Goal: Transaction & Acquisition: Purchase product/service

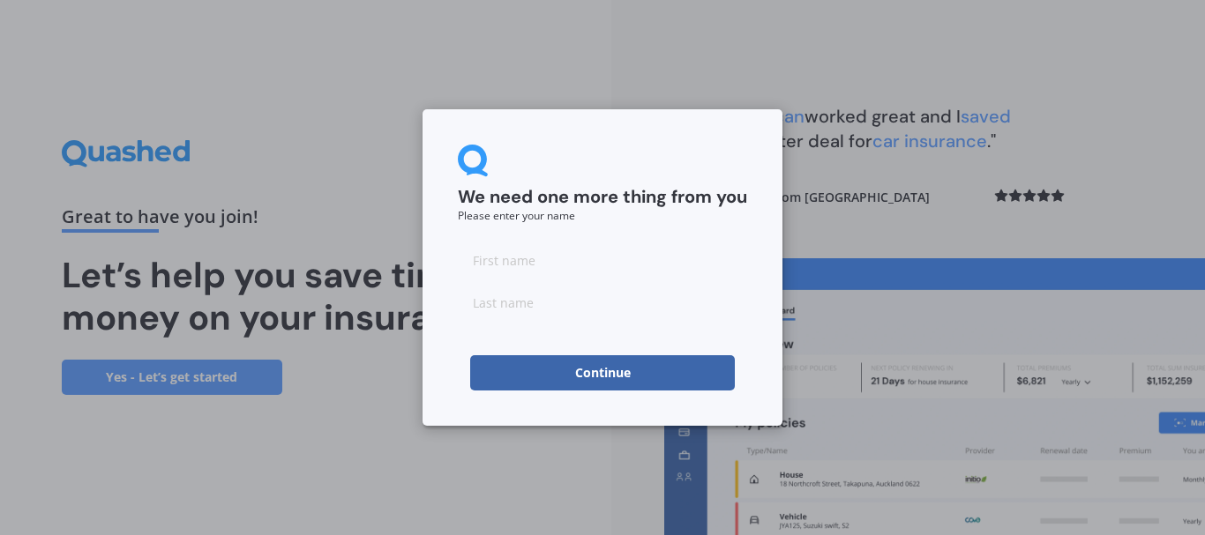
click at [617, 373] on button "Continue" at bounding box center [602, 372] width 265 height 35
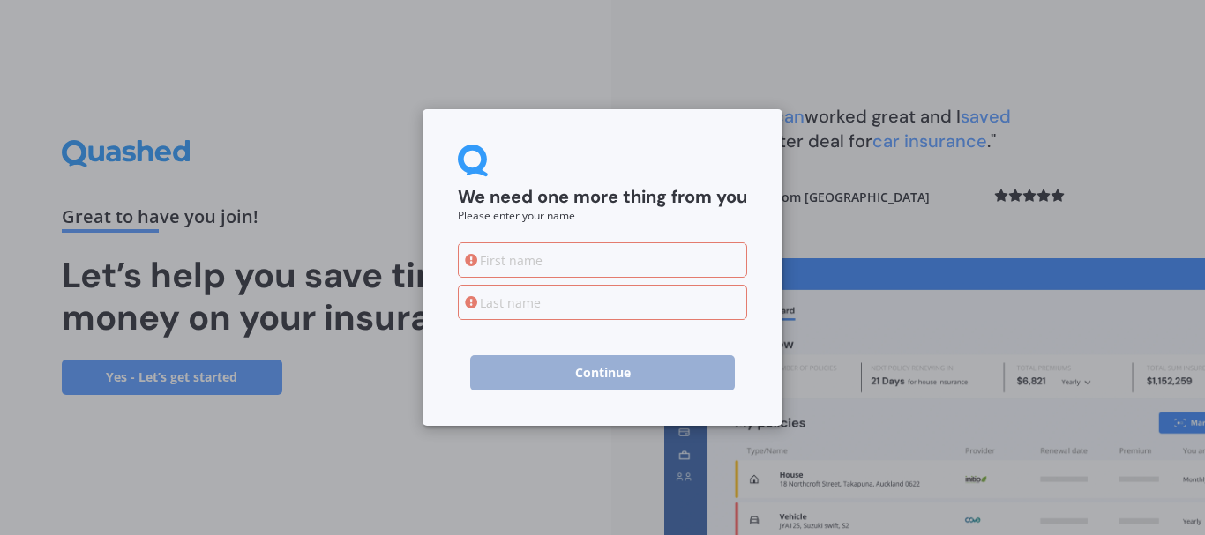
click at [519, 260] on input at bounding box center [602, 260] width 289 height 35
type input "[PERSON_NAME]"
click at [566, 305] on input at bounding box center [602, 302] width 289 height 35
type input "Whinray"
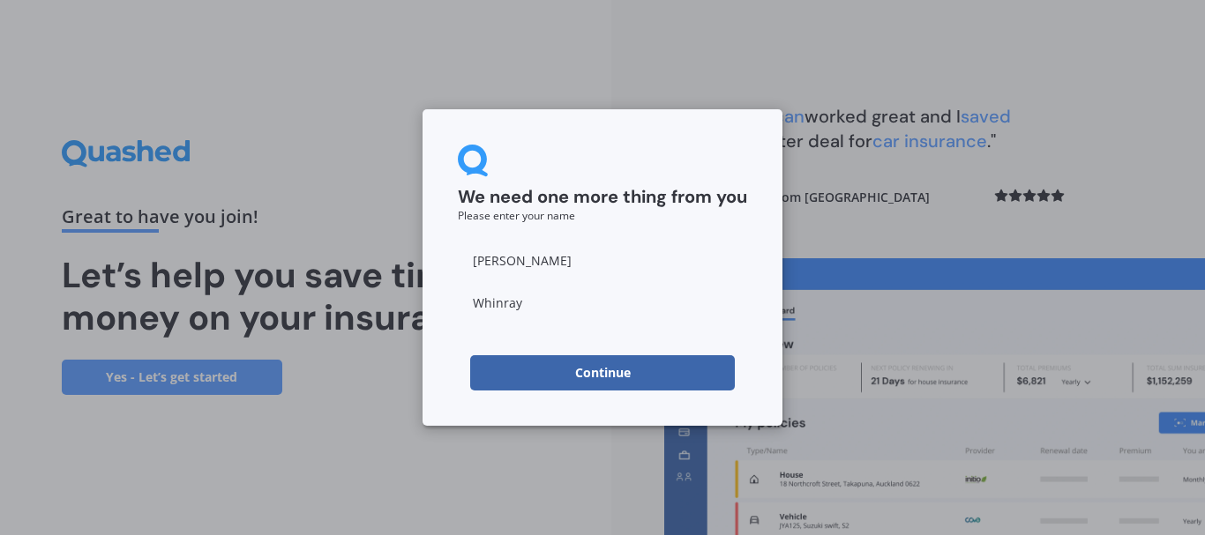
click at [592, 370] on button "Continue" at bounding box center [602, 372] width 265 height 35
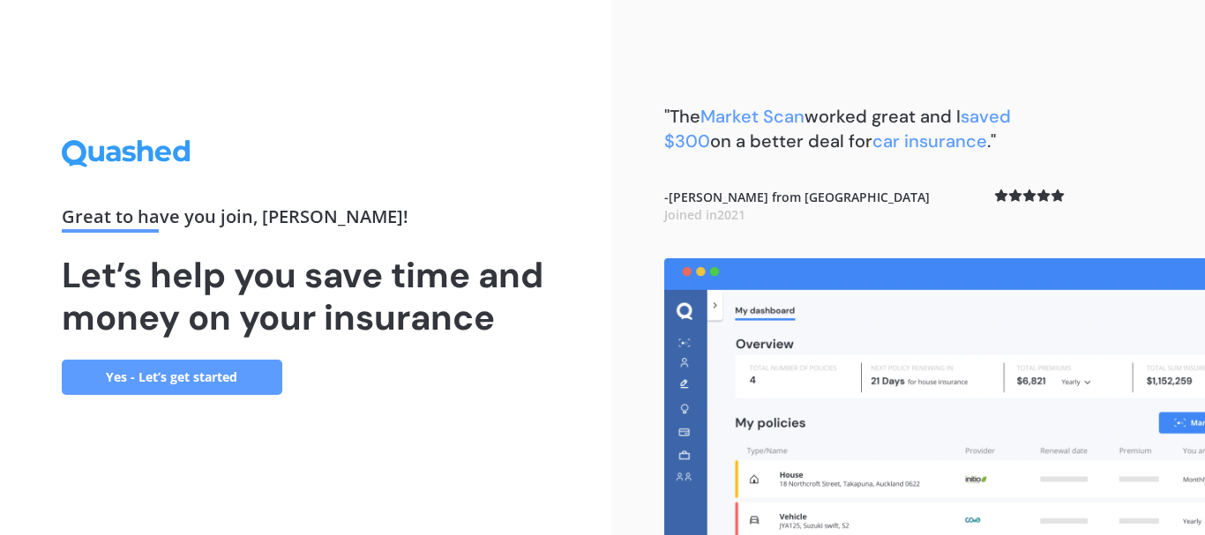
click at [223, 370] on link "Yes - Let’s get started" at bounding box center [172, 377] width 220 height 35
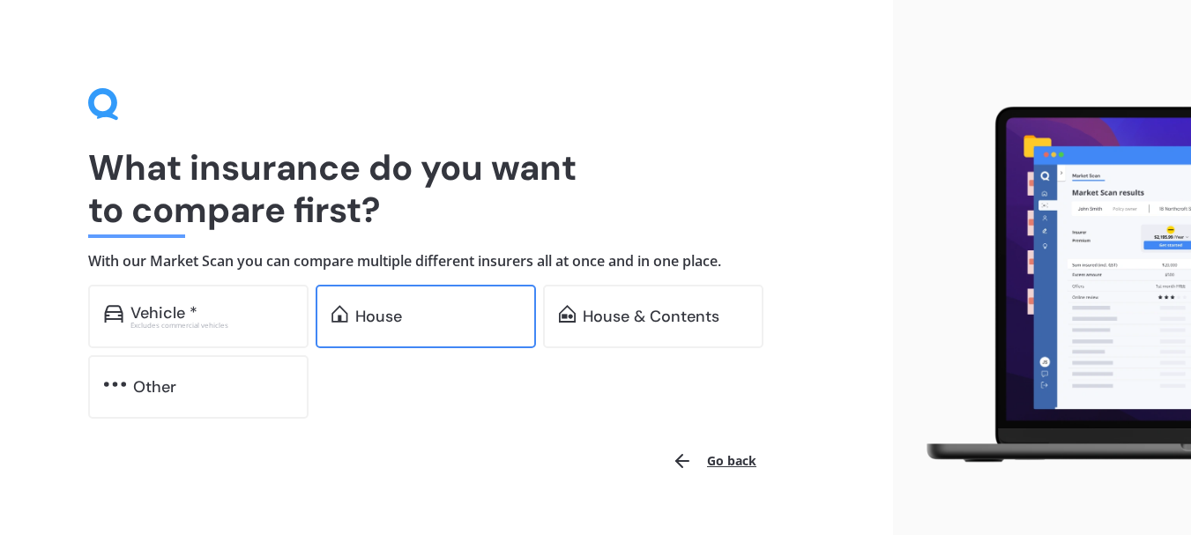
click at [420, 334] on div "House" at bounding box center [426, 316] width 220 height 63
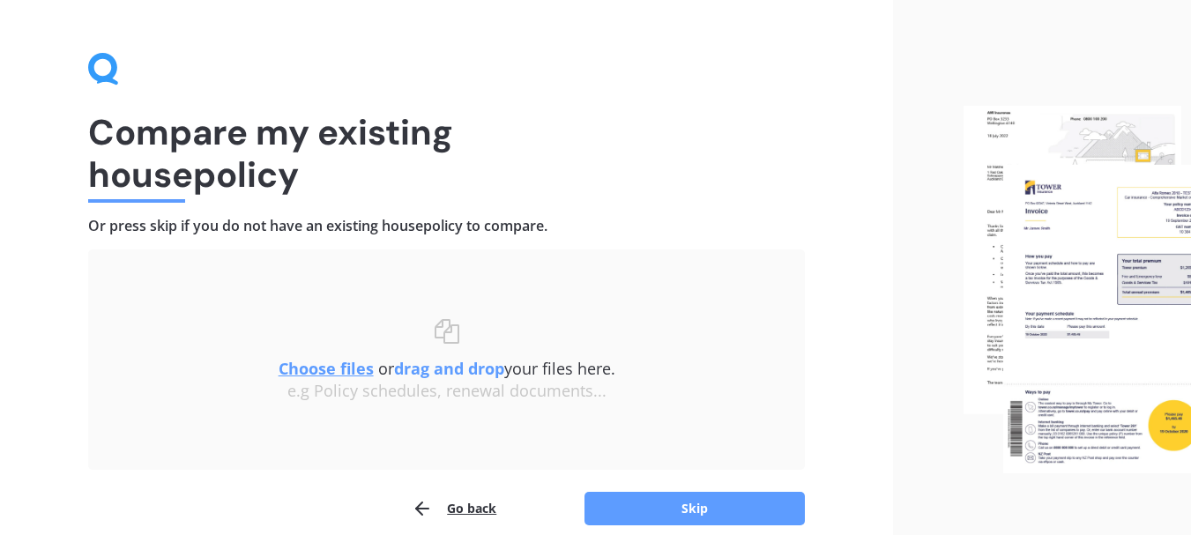
scroll to position [115, 0]
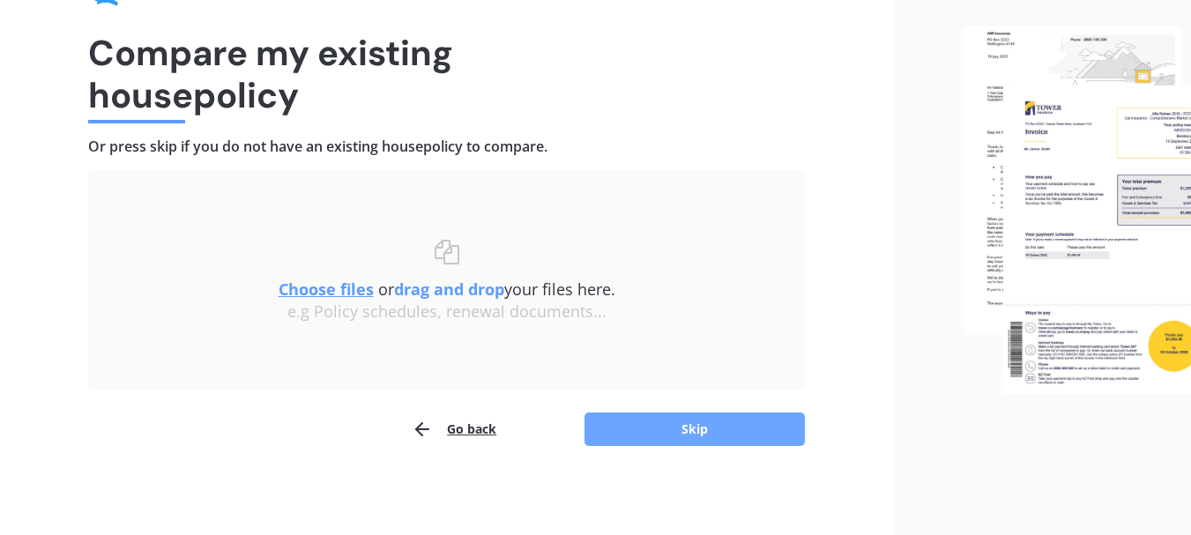
click at [674, 430] on button "Skip" at bounding box center [695, 430] width 220 height 34
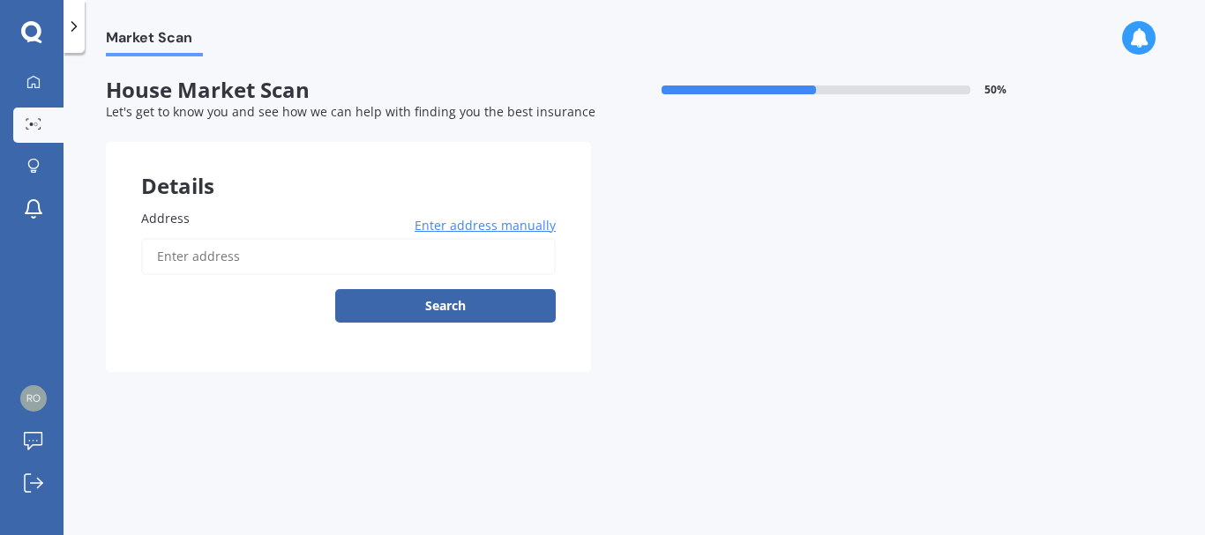
click at [227, 258] on input "Address" at bounding box center [348, 256] width 414 height 37
type input "[STREET_ADDRESS]"
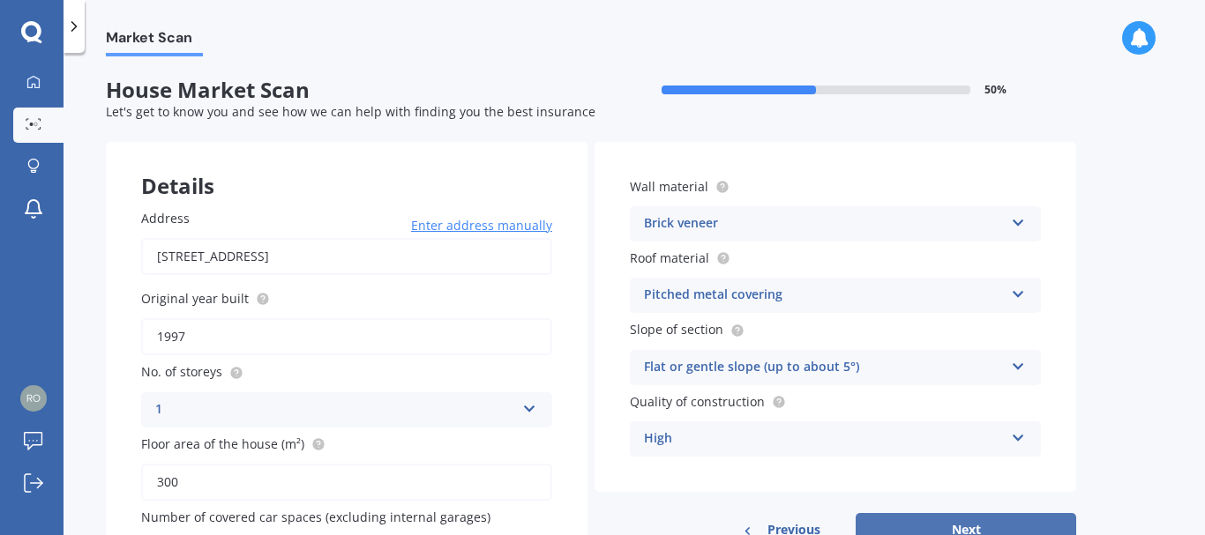
click at [966, 524] on button "Next" at bounding box center [965, 530] width 220 height 34
click at [966, 524] on div "Details Address [STREET_ADDRESS] Enter address manually Search Original year bu…" at bounding box center [591, 375] width 970 height 466
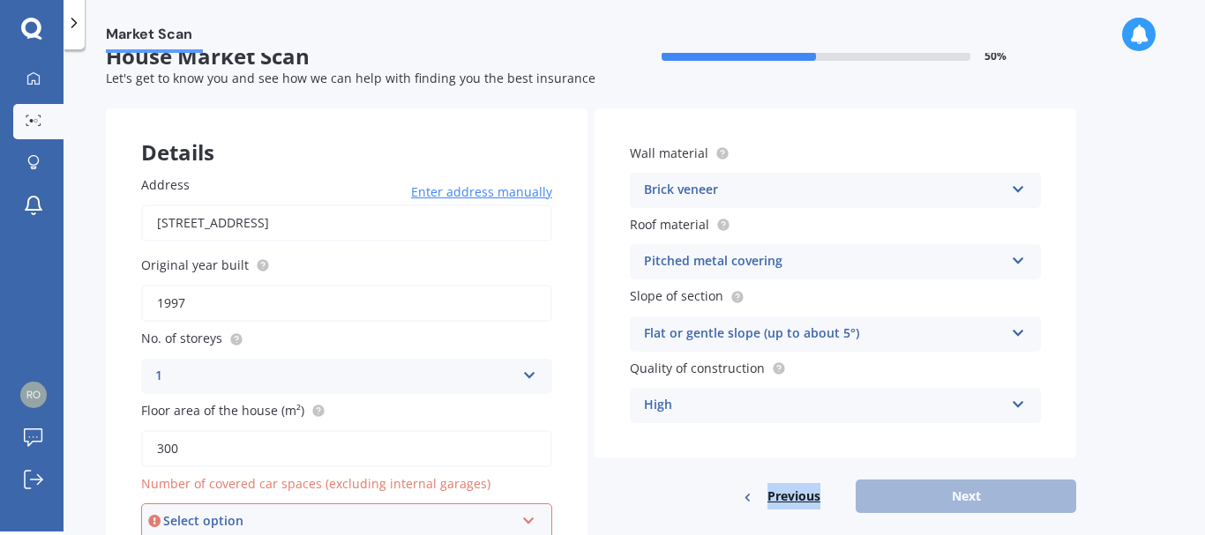
scroll to position [115, 0]
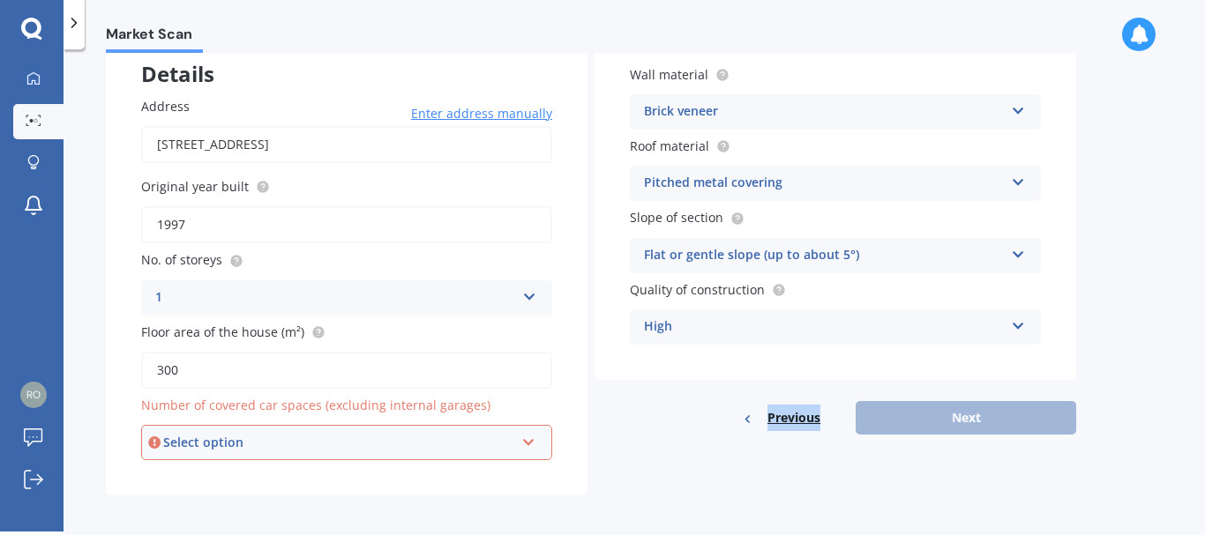
click at [966, 524] on div "Market Scan House Market Scan 50 % Let's get to know you and see how we can hel…" at bounding box center [633, 294] width 1141 height 482
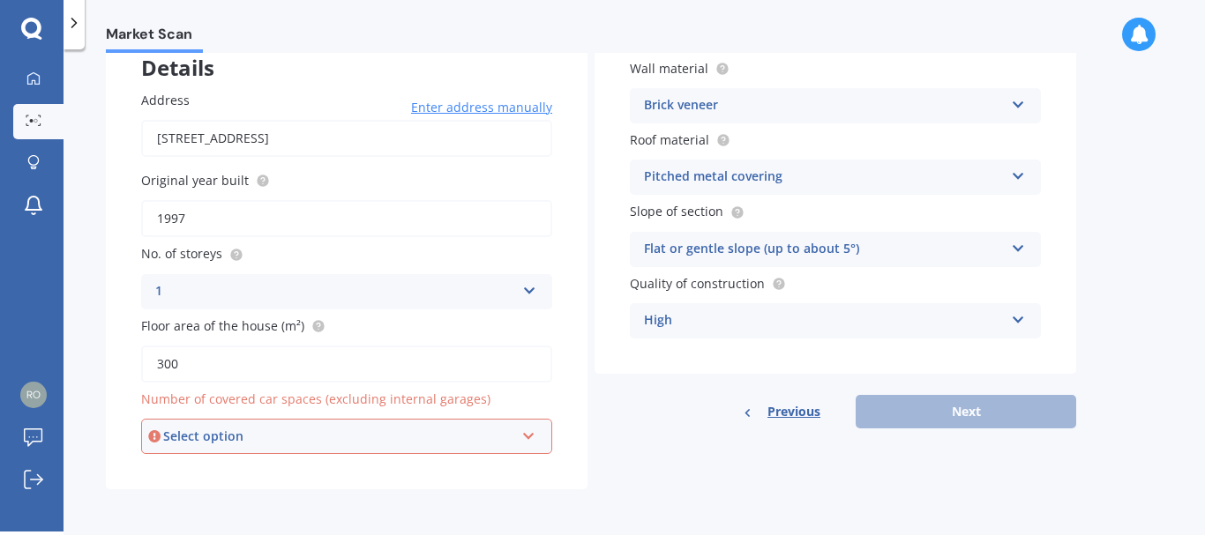
click at [261, 437] on div "Select option" at bounding box center [338, 436] width 351 height 19
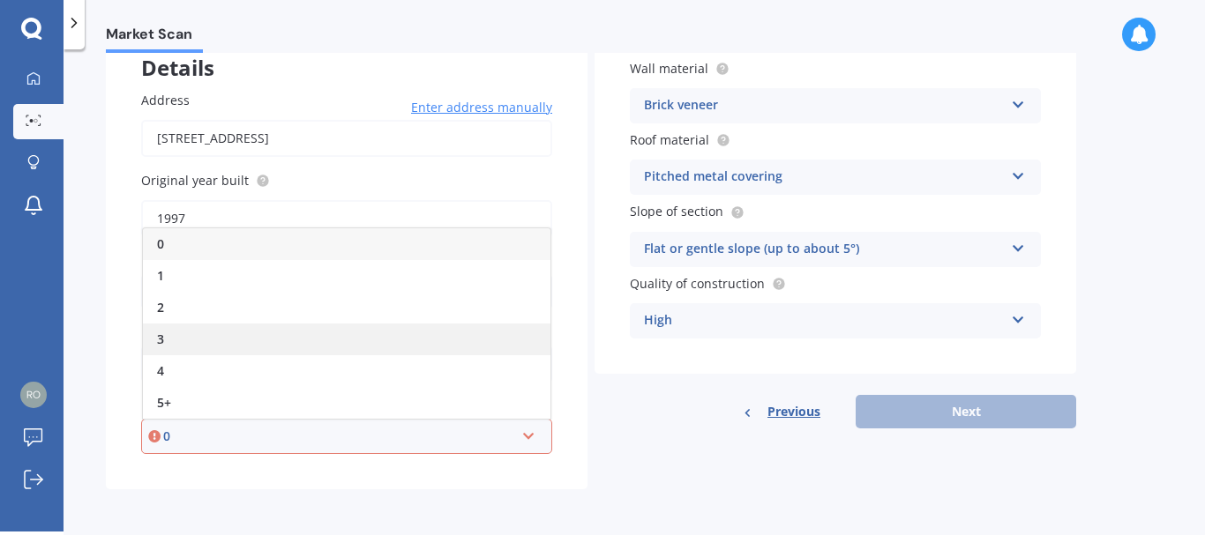
click at [191, 339] on div "3" at bounding box center [346, 340] width 407 height 32
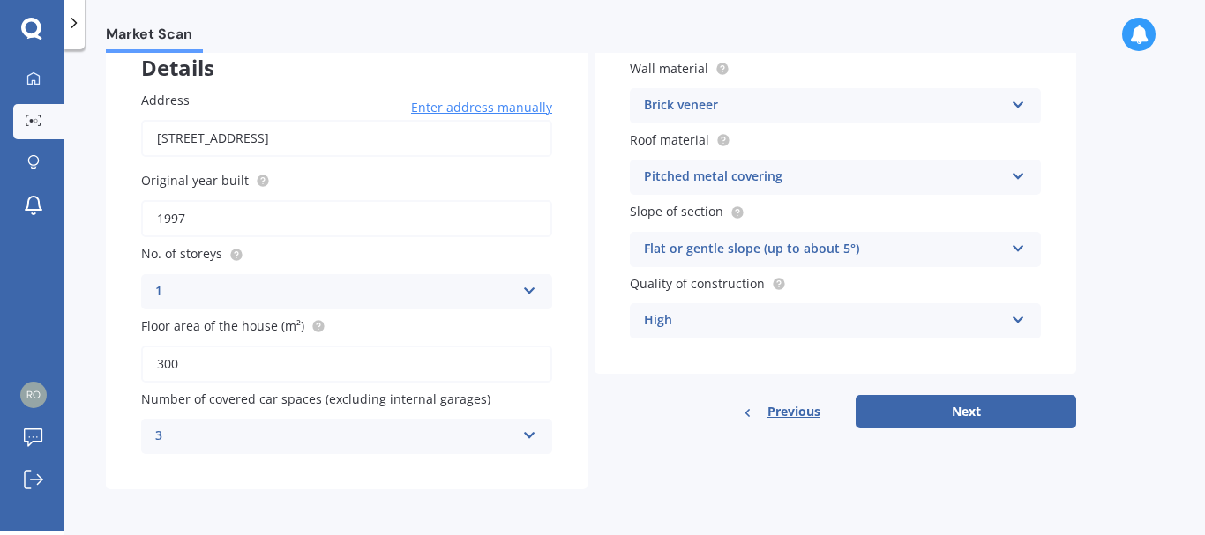
click at [526, 429] on icon at bounding box center [529, 432] width 15 height 12
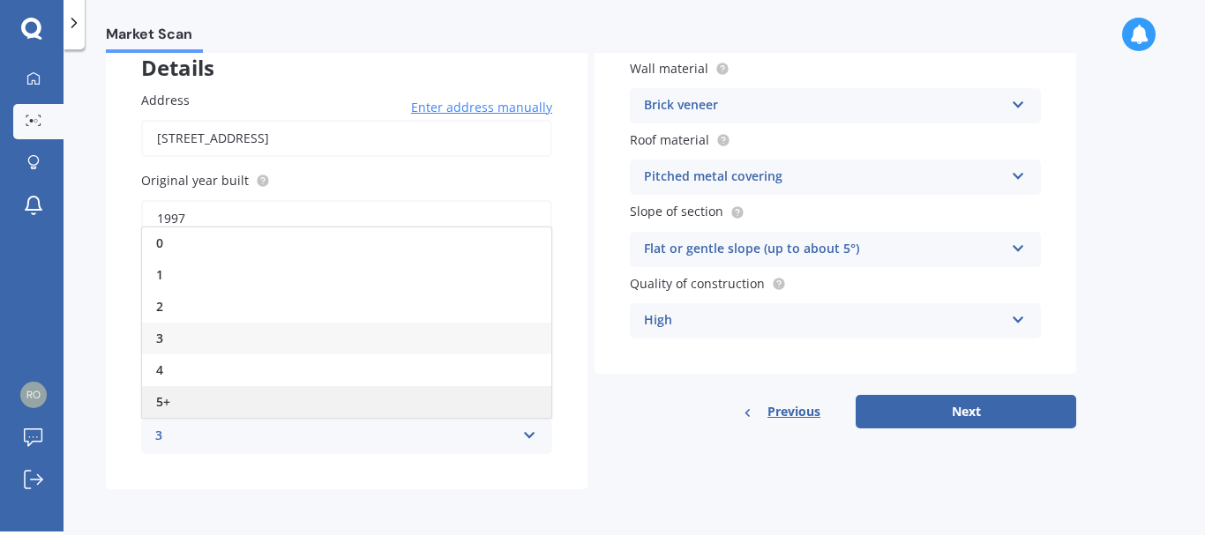
click at [242, 403] on div "5+" at bounding box center [346, 402] width 409 height 32
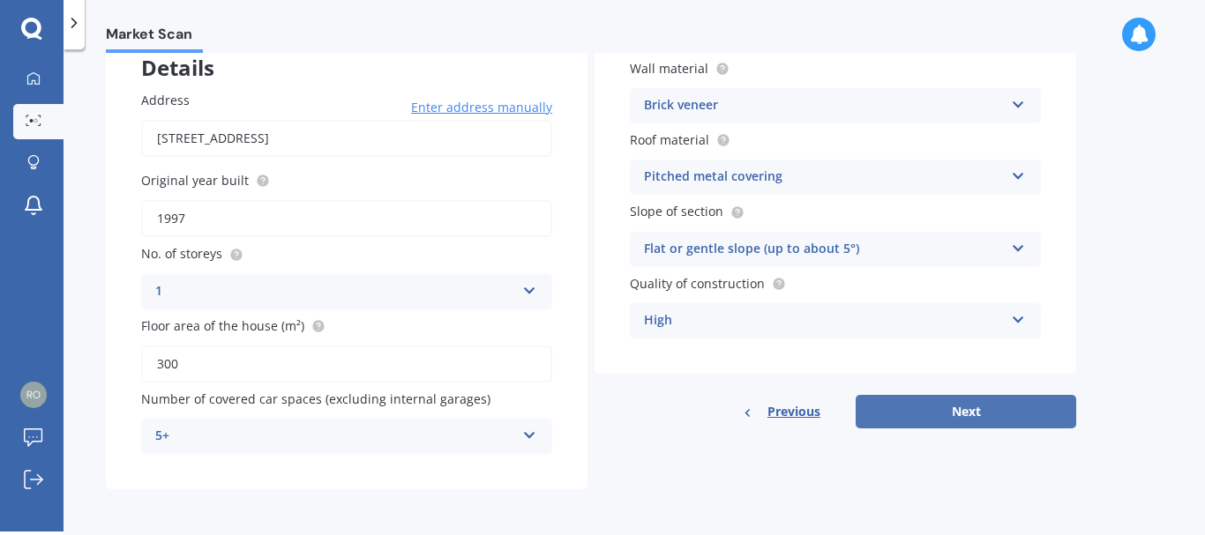
click at [890, 411] on button "Next" at bounding box center [965, 412] width 220 height 34
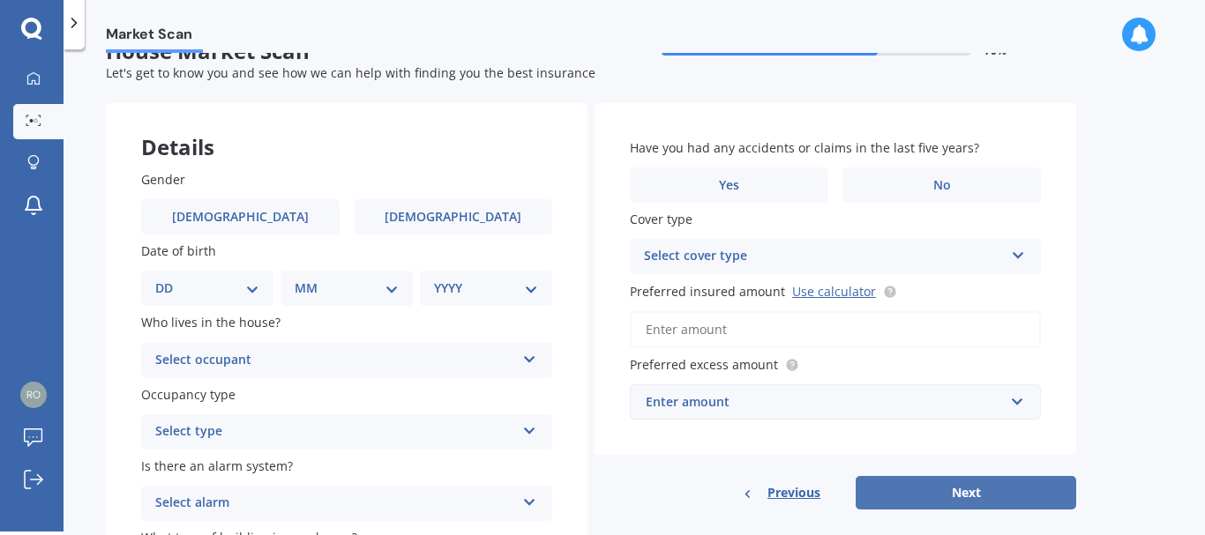
scroll to position [0, 0]
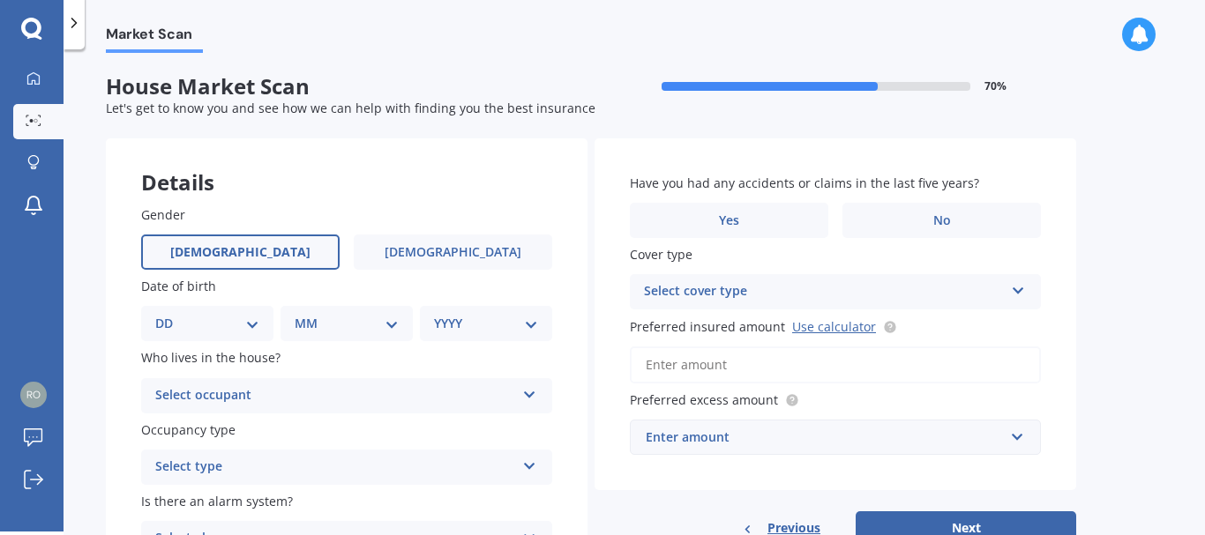
click at [256, 254] on label "[DEMOGRAPHIC_DATA]" at bounding box center [240, 252] width 198 height 35
click at [0, 0] on input "[DEMOGRAPHIC_DATA]" at bounding box center [0, 0] width 0 height 0
click at [248, 323] on select "DD 01 02 03 04 05 06 07 08 09 10 11 12 13 14 15 16 17 18 19 20 21 22 23 24 25 2…" at bounding box center [207, 323] width 104 height 19
select select "10"
click at [169, 314] on select "DD 01 02 03 04 05 06 07 08 09 10 11 12 13 14 15 16 17 18 19 20 21 22 23 24 25 2…" at bounding box center [207, 323] width 104 height 19
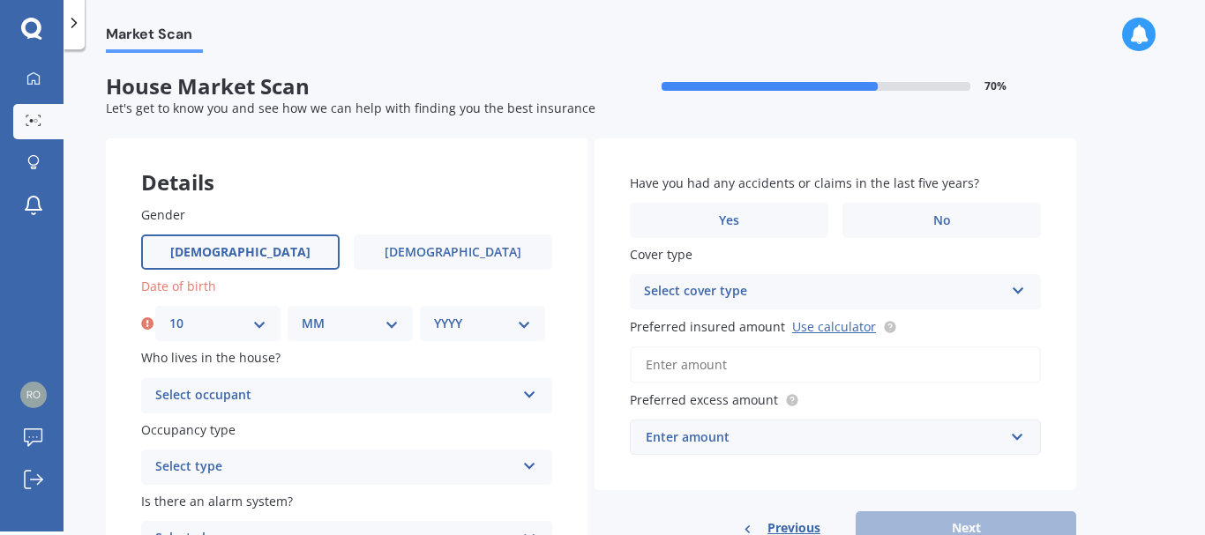
click at [354, 321] on select "MM 01 02 03 04 05 06 07 08 09 10 11 12" at bounding box center [350, 323] width 97 height 19
select select "06"
click at [302, 314] on select "MM 01 02 03 04 05 06 07 08 09 10 11 12" at bounding box center [350, 323] width 97 height 19
click at [469, 316] on select "YYYY 2009 2008 2007 2006 2005 2004 2003 2002 2001 2000 1999 1998 1997 1996 1995…" at bounding box center [482, 323] width 97 height 19
select select "1956"
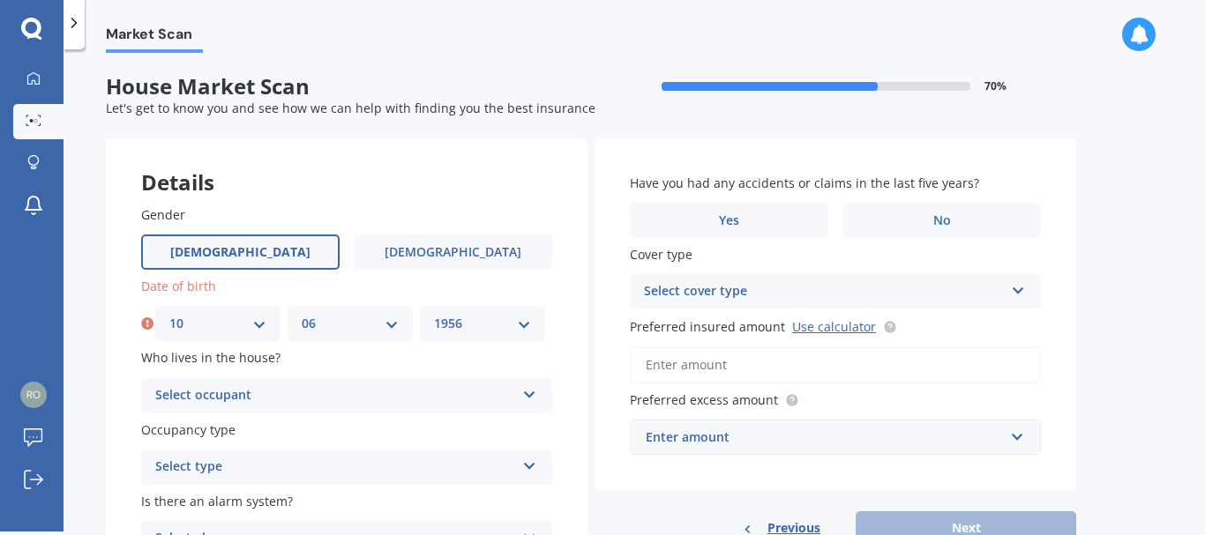
click at [434, 314] on select "YYYY 2009 2008 2007 2006 2005 2004 2003 2002 2001 2000 1999 1998 1997 1996 1995…" at bounding box center [482, 323] width 97 height 19
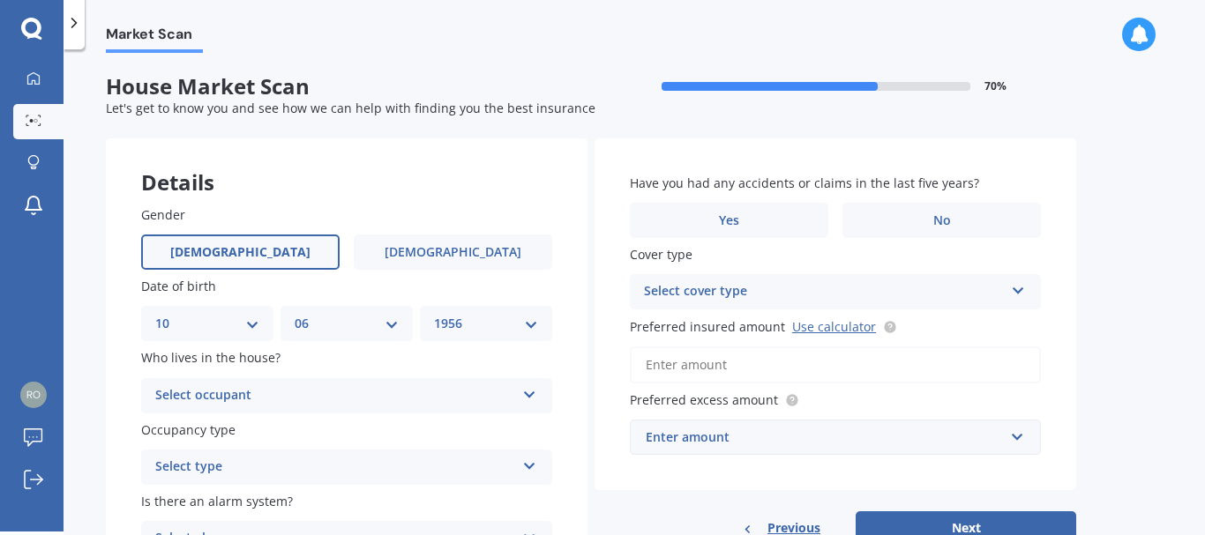
click at [524, 398] on icon at bounding box center [529, 391] width 15 height 12
click at [311, 428] on div "Owner" at bounding box center [346, 430] width 409 height 32
click at [885, 524] on button "Next" at bounding box center [965, 528] width 220 height 34
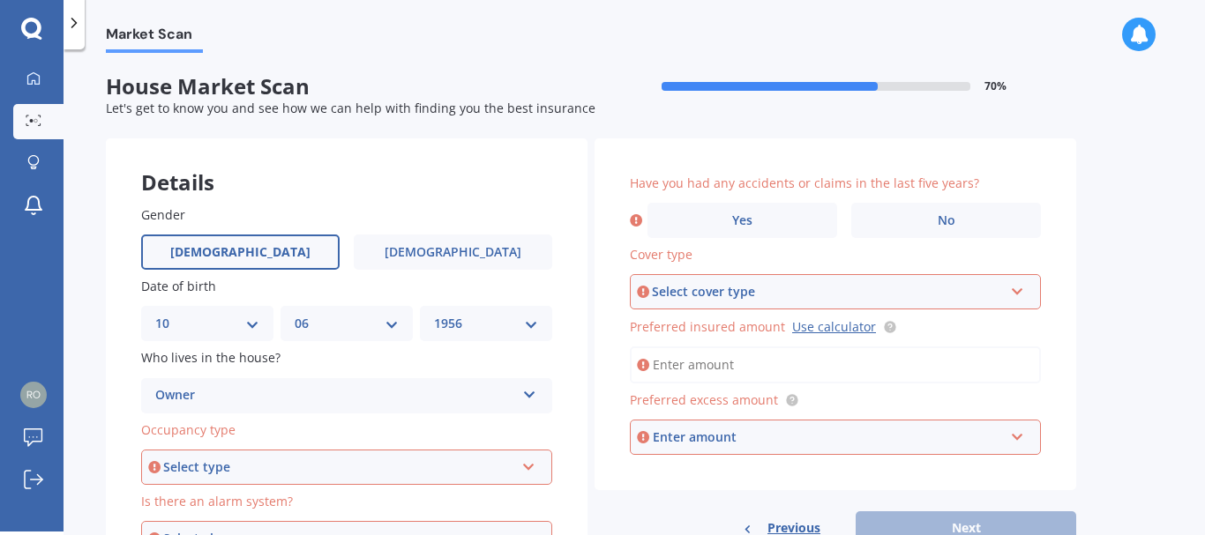
scroll to position [177, 0]
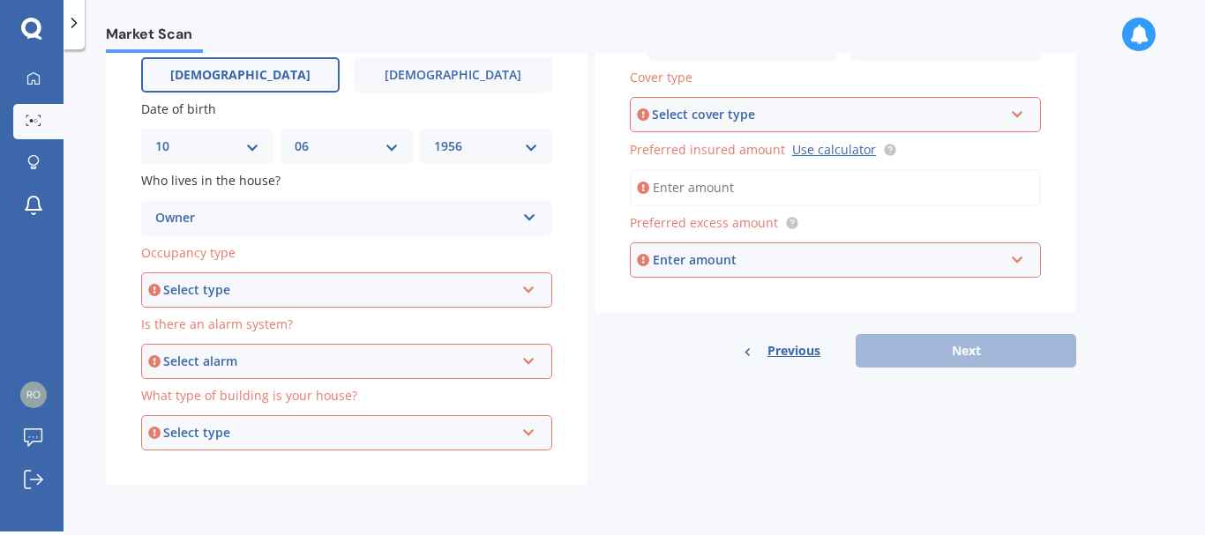
click at [526, 293] on icon at bounding box center [528, 286] width 15 height 12
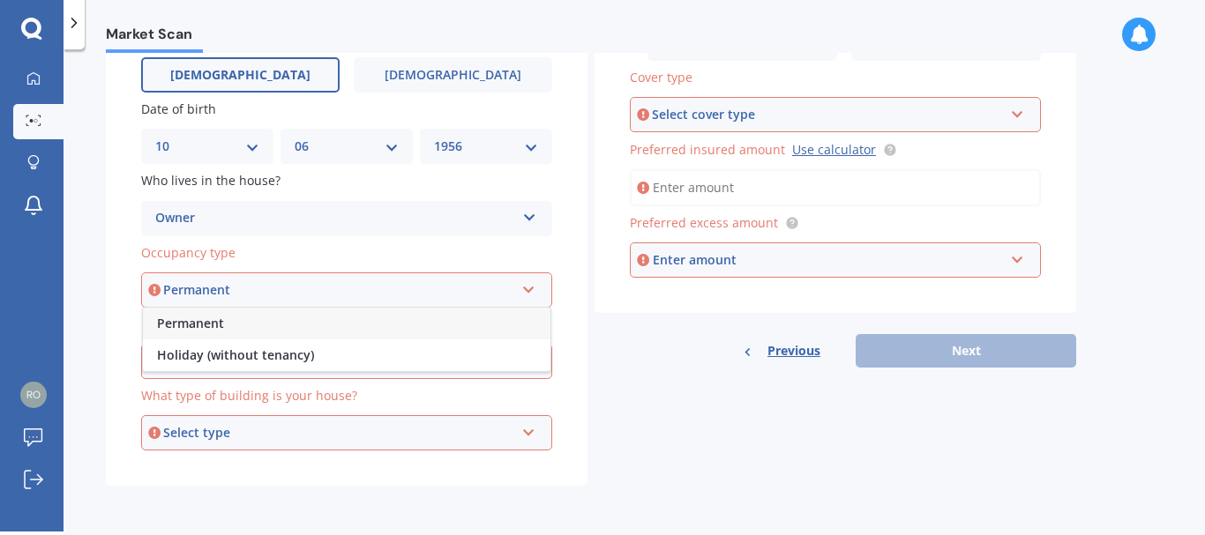
click at [416, 325] on div "Permanent" at bounding box center [346, 324] width 407 height 32
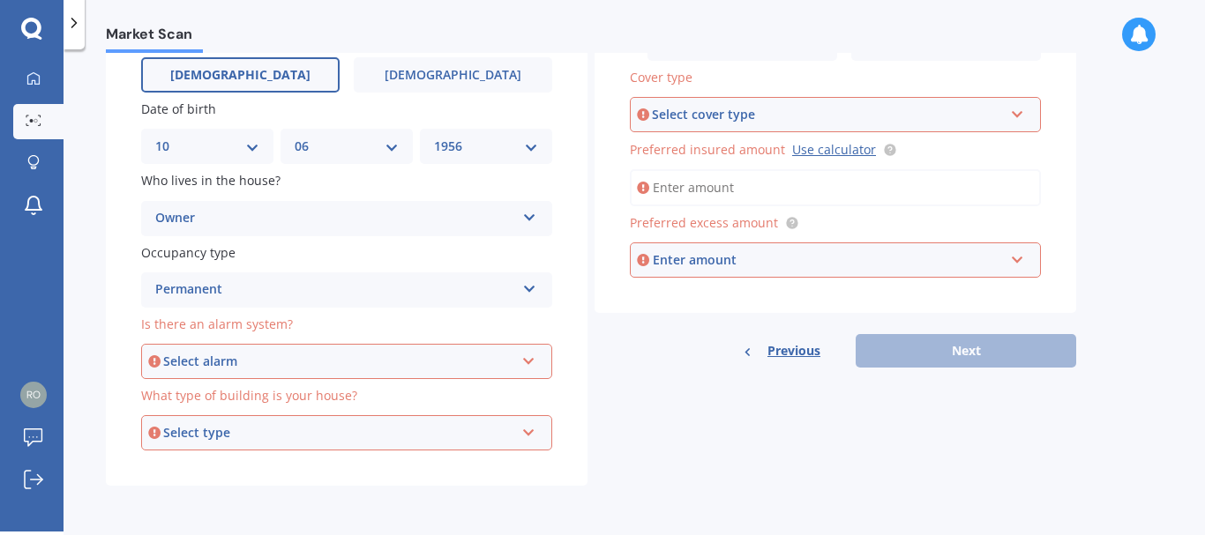
click at [529, 355] on icon at bounding box center [528, 358] width 15 height 12
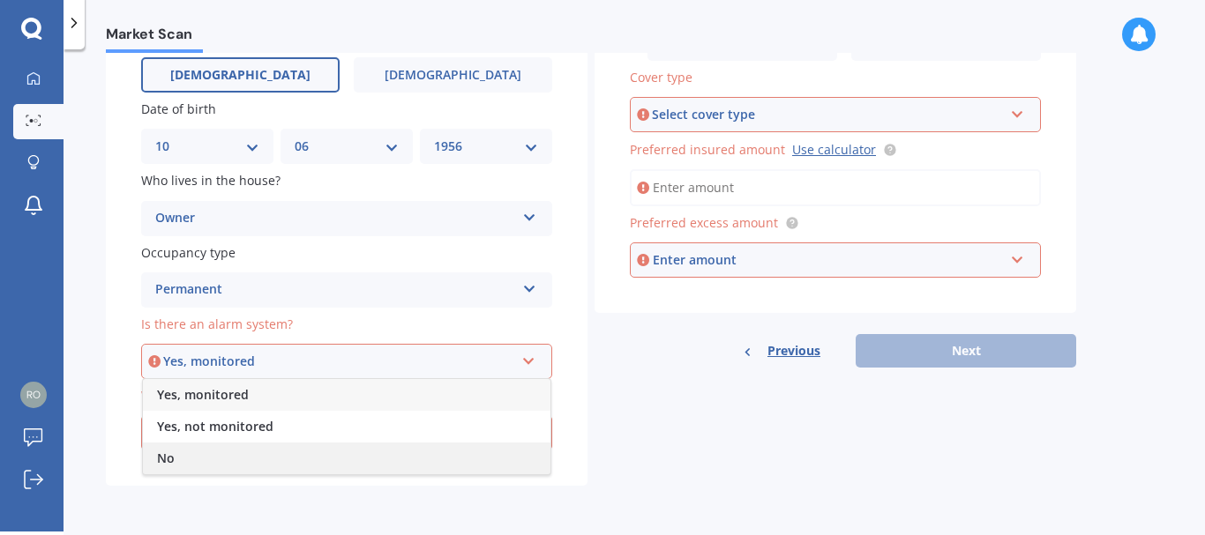
click at [261, 454] on div "No" at bounding box center [346, 459] width 407 height 32
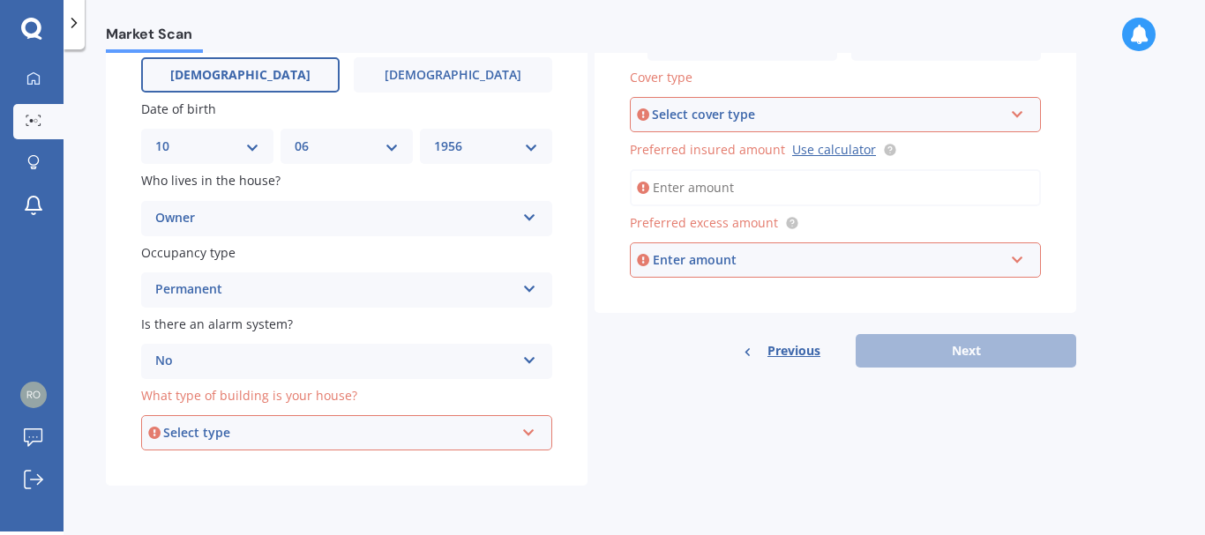
click at [464, 427] on div "Select type" at bounding box center [338, 432] width 351 height 19
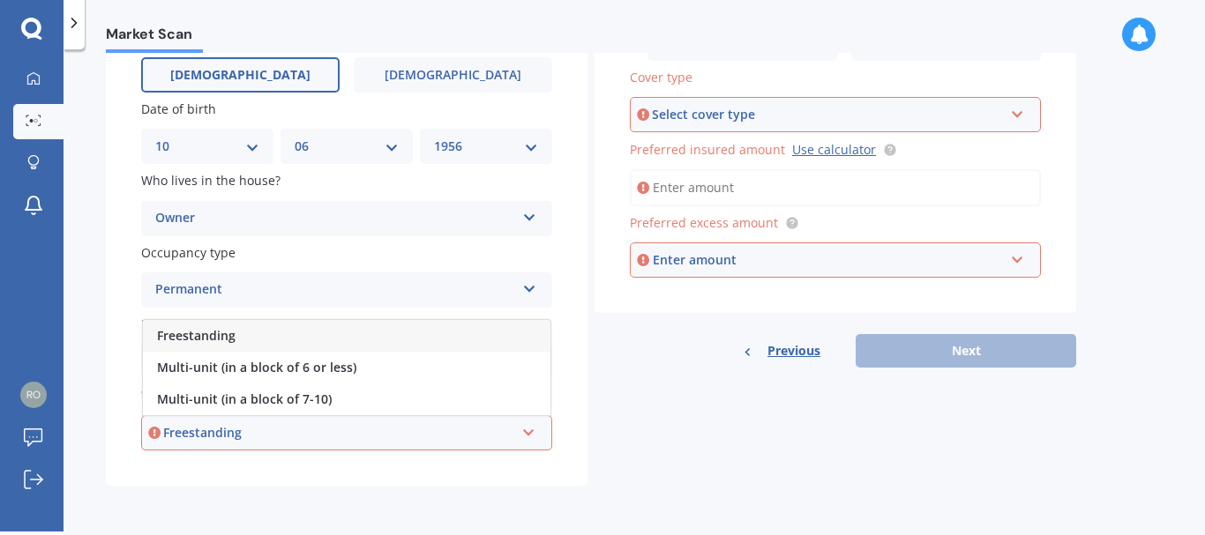
click at [464, 427] on div "Freestanding" at bounding box center [338, 432] width 351 height 19
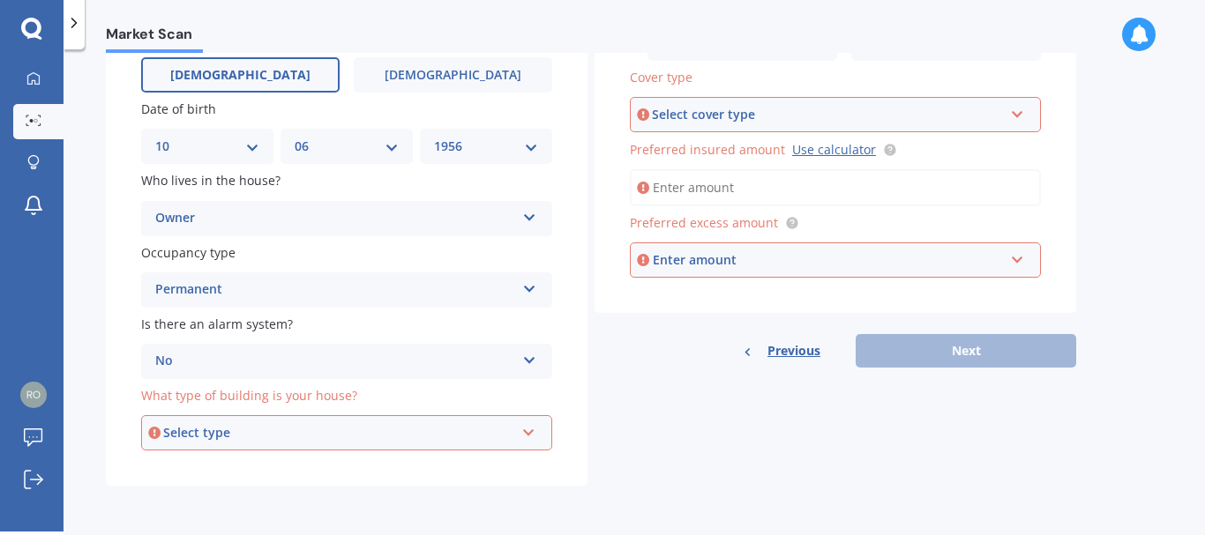
click at [524, 431] on icon at bounding box center [528, 429] width 15 height 12
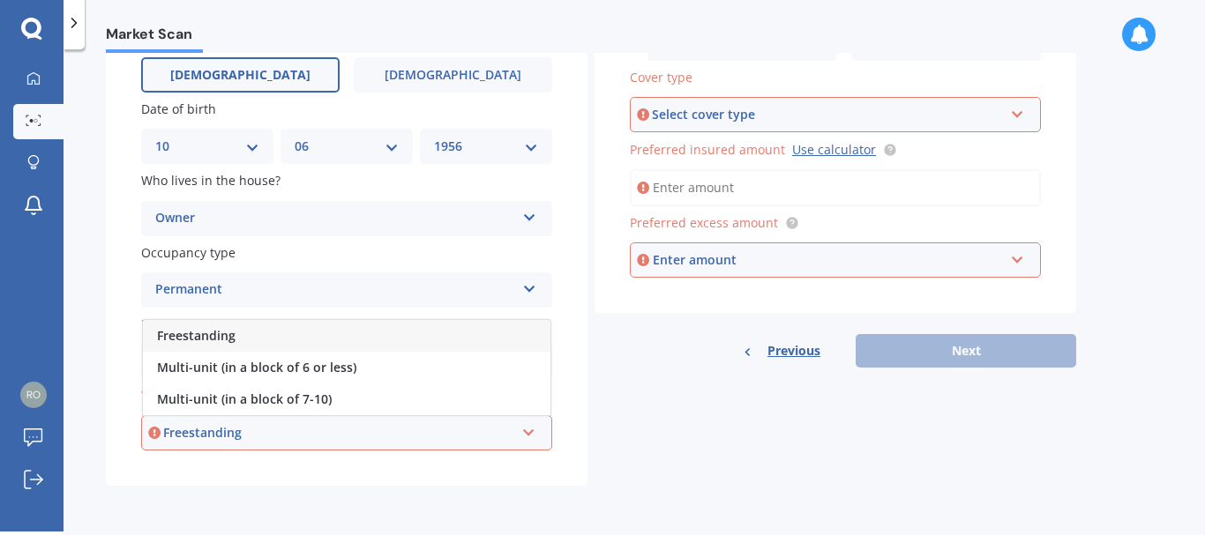
click at [447, 333] on div "Freestanding" at bounding box center [346, 336] width 407 height 32
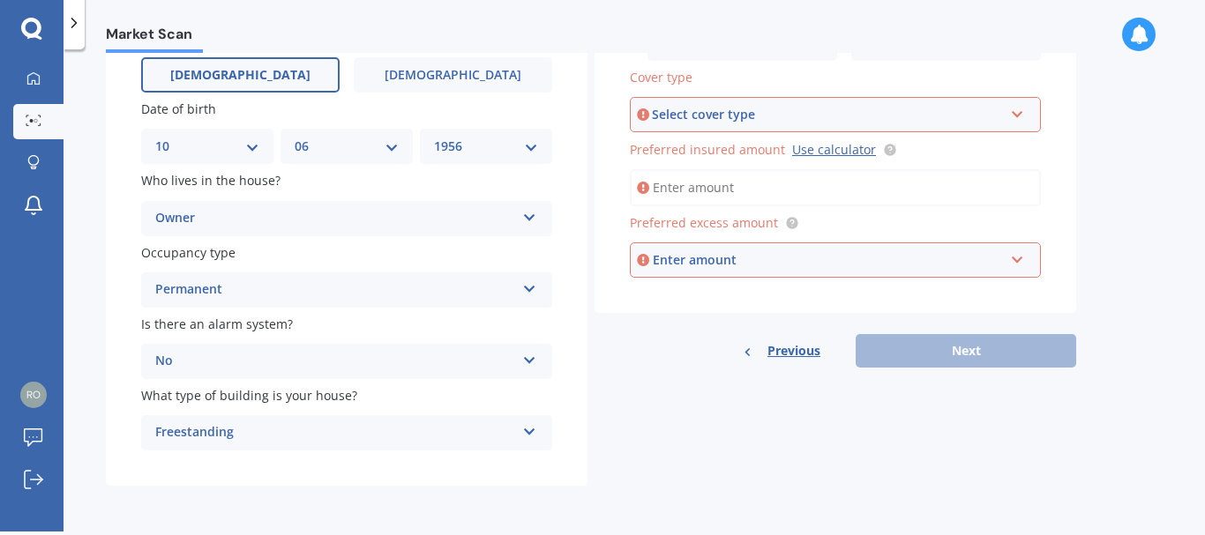
scroll to position [121, 0]
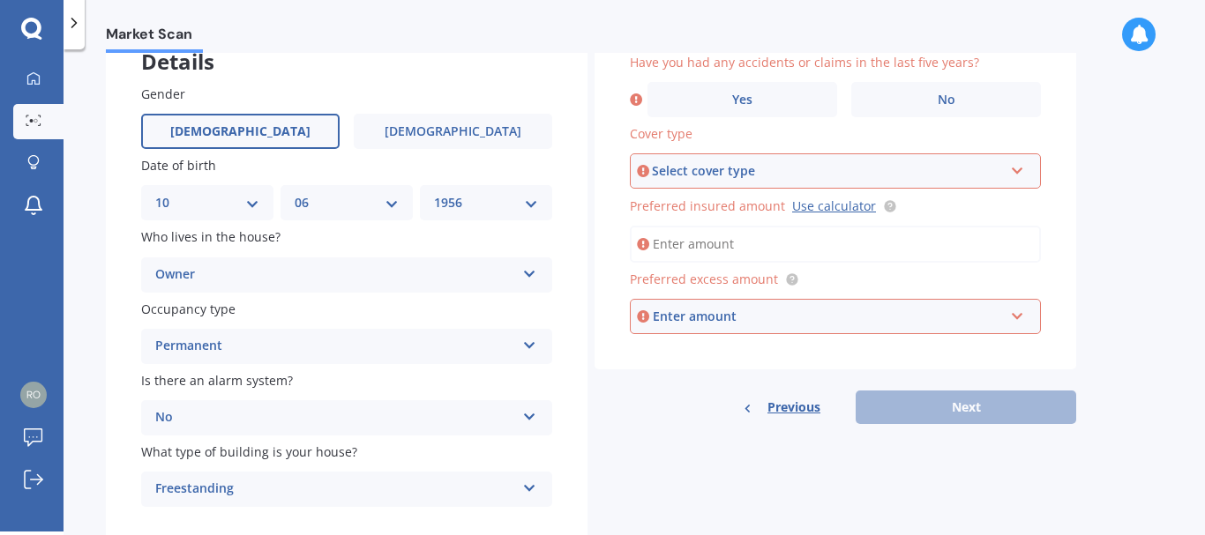
click at [1198, 51] on div "Market Scan" at bounding box center [633, 24] width 1141 height 56
click at [936, 101] on label "No" at bounding box center [946, 99] width 190 height 35
click at [0, 0] on input "No" at bounding box center [0, 0] width 0 height 0
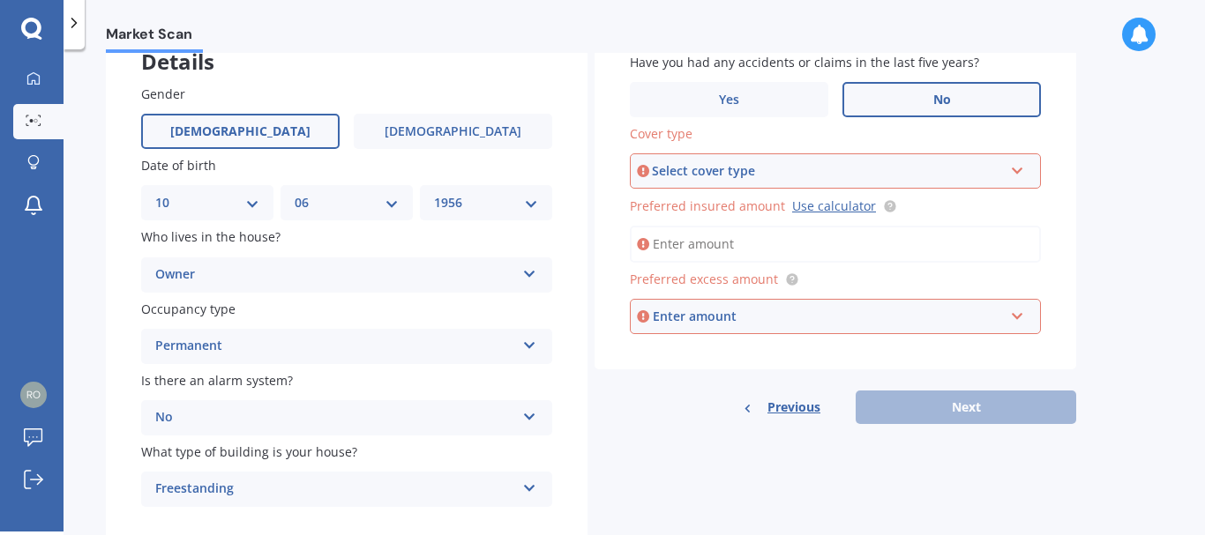
click at [940, 167] on div "Select cover type" at bounding box center [827, 170] width 351 height 19
click at [879, 202] on div "High" at bounding box center [834, 205] width 407 height 32
click at [849, 250] on input "Preferred insured amount Use calculator" at bounding box center [835, 244] width 411 height 37
click at [828, 209] on link "Use calculator" at bounding box center [834, 206] width 84 height 17
